Goal: Check status: Check status

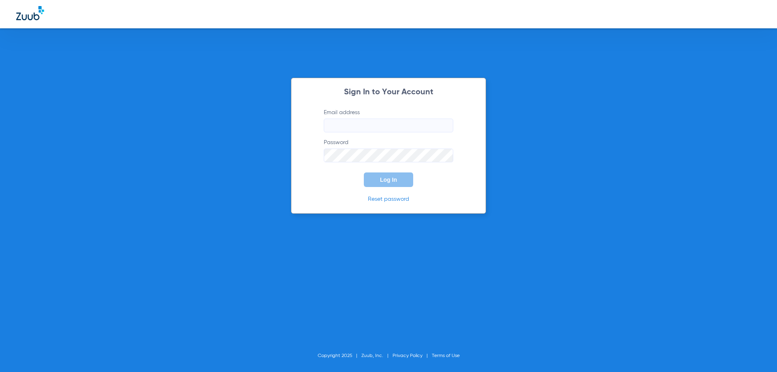
type input "[EMAIL_ADDRESS][DOMAIN_NAME]"
click at [378, 180] on button "Log In" at bounding box center [388, 179] width 49 height 15
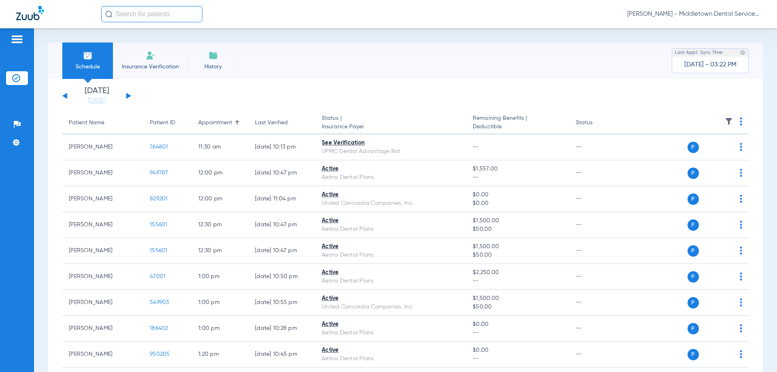
click at [127, 95] on button at bounding box center [128, 96] width 5 height 6
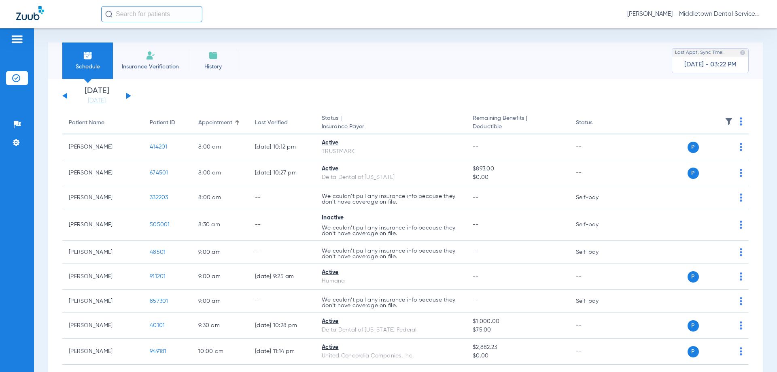
click at [127, 95] on button at bounding box center [128, 96] width 5 height 6
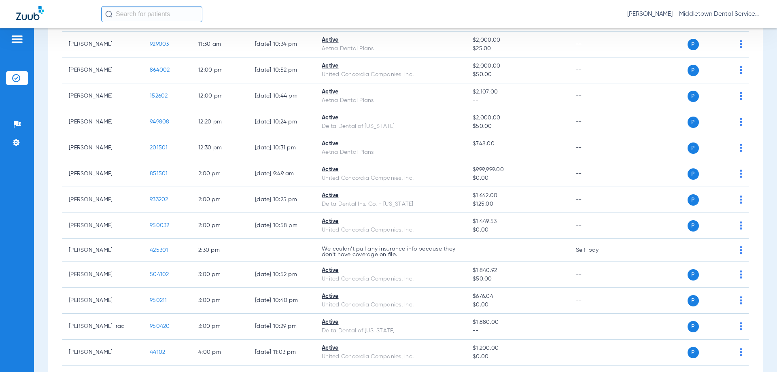
scroll to position [510, 0]
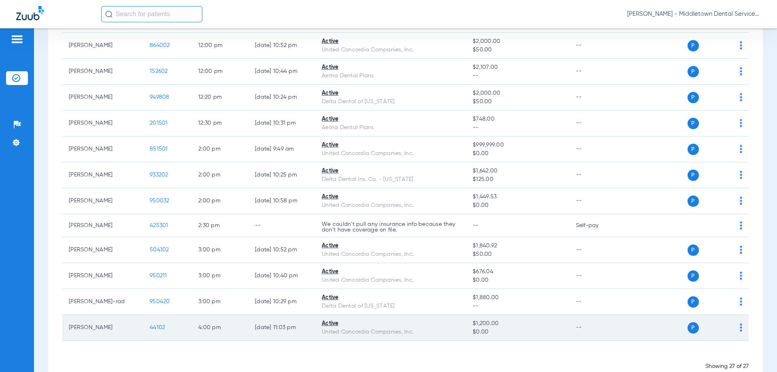
click at [158, 327] on span "44102" at bounding box center [157, 327] width 15 height 6
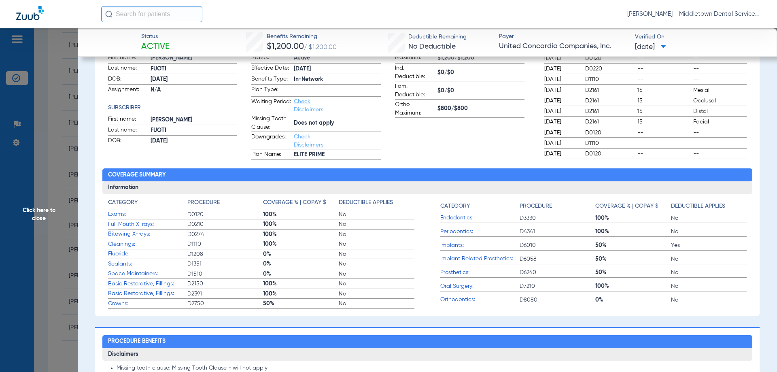
scroll to position [223, 0]
